Goal: Information Seeking & Learning: Learn about a topic

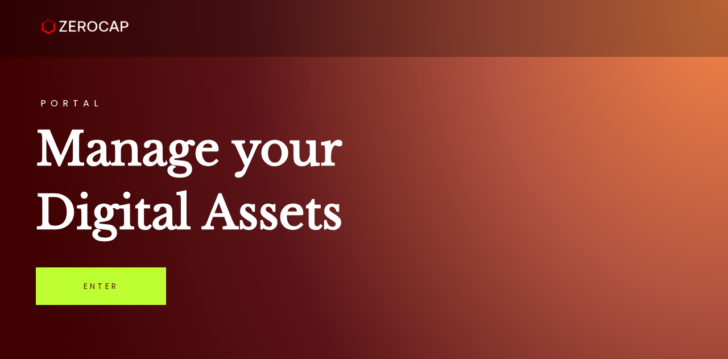
click at [123, 300] on link "Enter" at bounding box center [101, 286] width 130 height 38
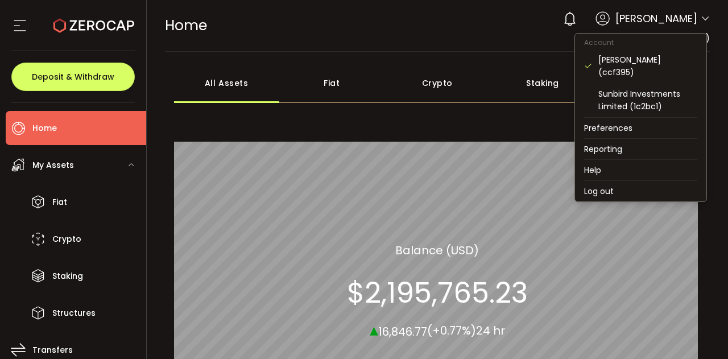
click at [704, 14] on span at bounding box center [704, 19] width 9 height 11
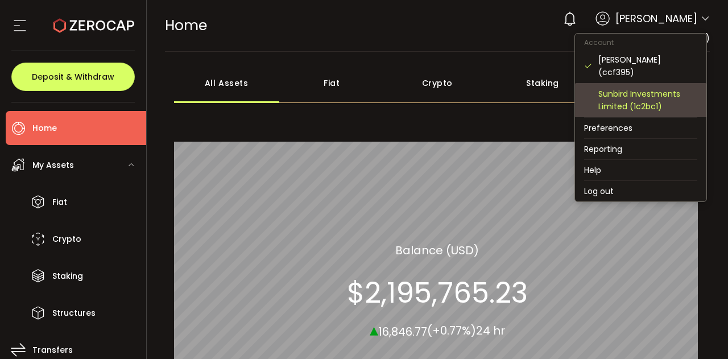
click at [644, 97] on div "Sunbird Investments Limited (1c2bc1)" at bounding box center [647, 100] width 99 height 25
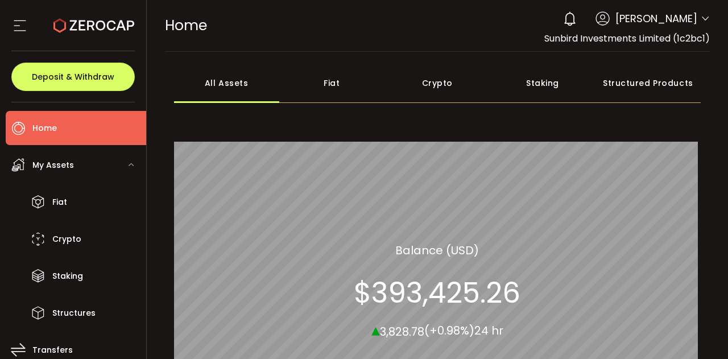
scroll to position [1, 0]
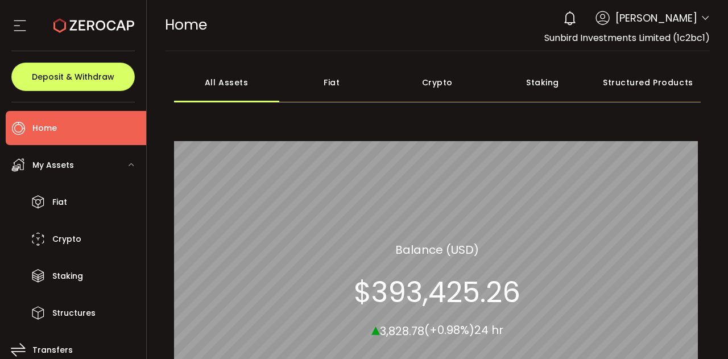
click at [440, 78] on div "Crypto" at bounding box center [436, 83] width 105 height 40
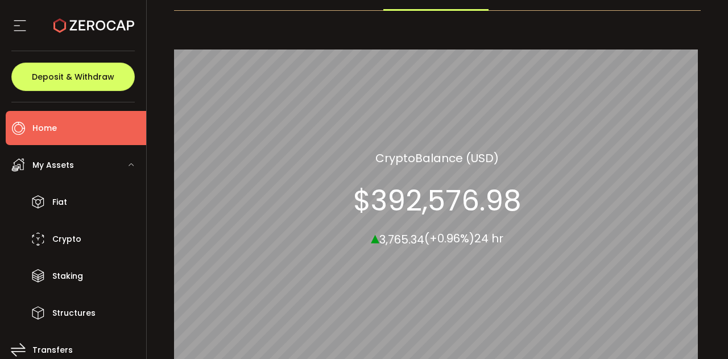
scroll to position [93, 0]
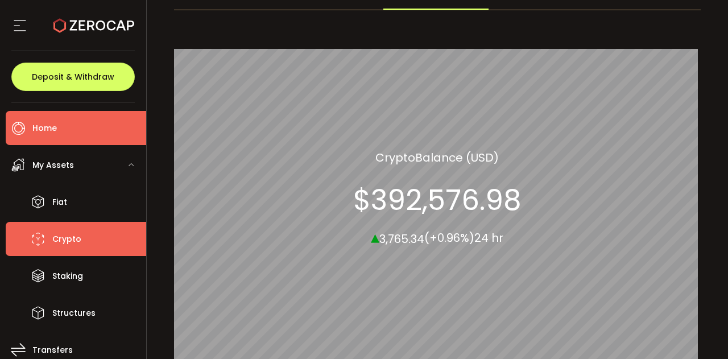
click at [57, 239] on span "Crypto" at bounding box center [66, 239] width 29 height 16
